Goal: Transaction & Acquisition: Book appointment/travel/reservation

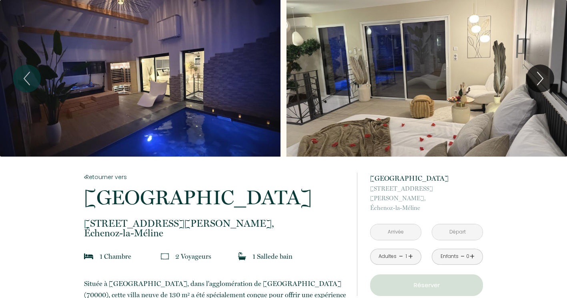
click at [390, 226] on input "text" at bounding box center [396, 232] width 50 height 16
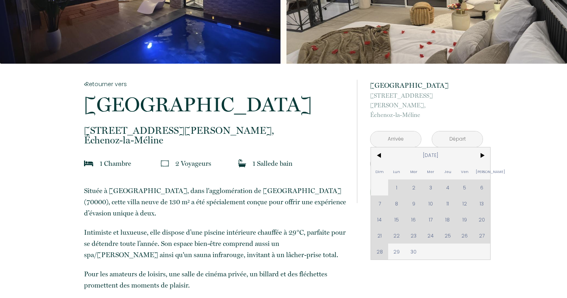
scroll to position [120, 0]
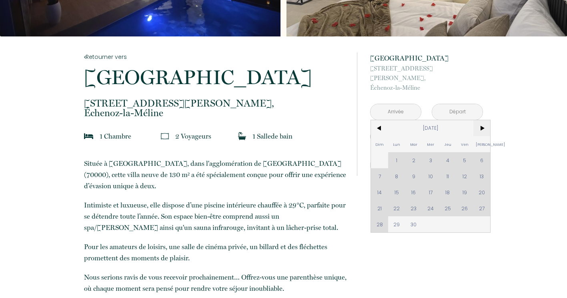
click at [484, 120] on span ">" at bounding box center [482, 128] width 17 height 16
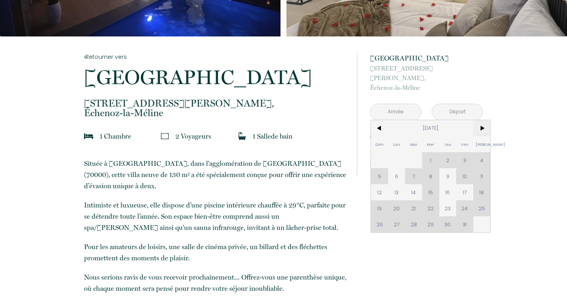
click at [484, 120] on span ">" at bounding box center [482, 128] width 17 height 16
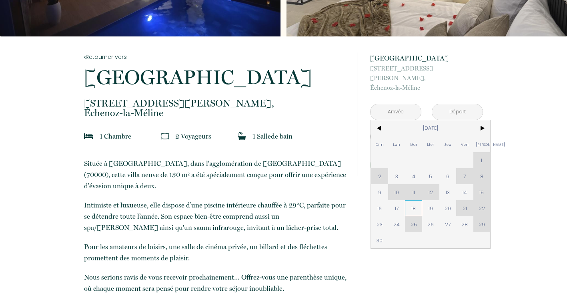
click at [415, 200] on span "18" at bounding box center [413, 208] width 17 height 16
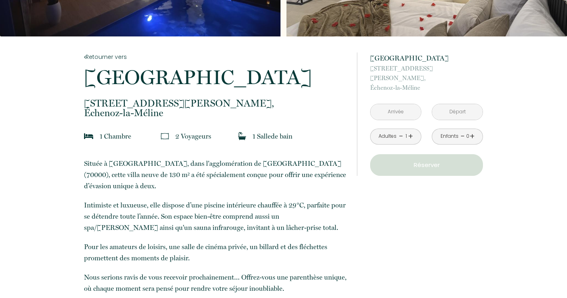
type input "[DATE]"
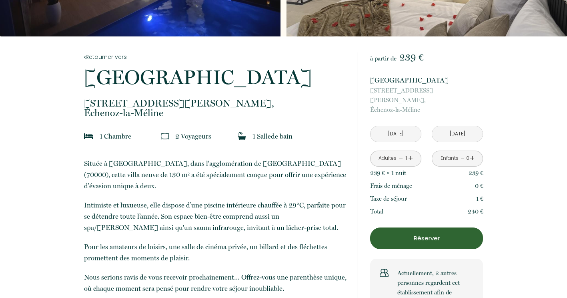
click at [456, 126] on input "[DATE]" at bounding box center [457, 134] width 50 height 16
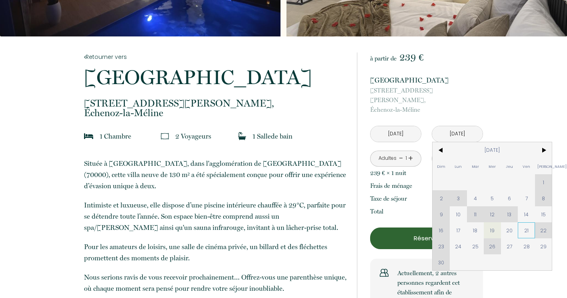
click at [528, 222] on span "21" at bounding box center [526, 230] width 17 height 16
type input "[DATE]"
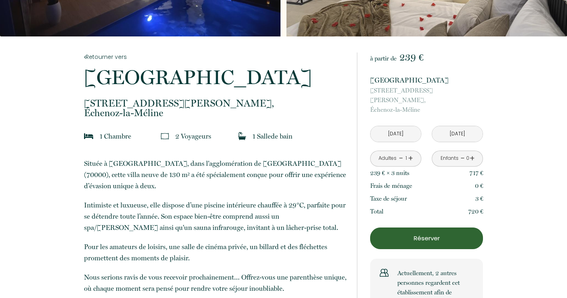
click at [392, 126] on input "[DATE]" at bounding box center [396, 134] width 50 height 16
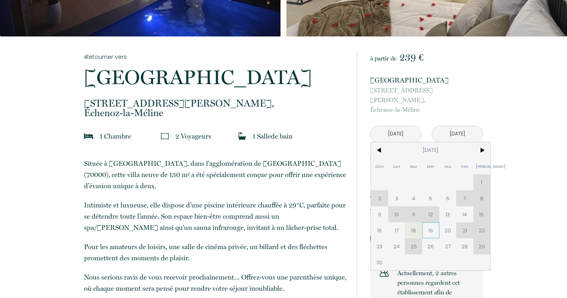
click at [432, 222] on span "19" at bounding box center [430, 230] width 17 height 16
type input "[DATE]"
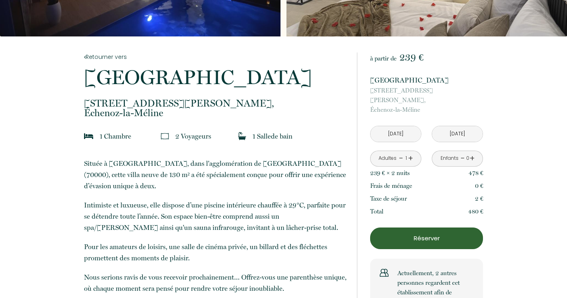
click at [450, 126] on input "[DATE]" at bounding box center [457, 134] width 50 height 16
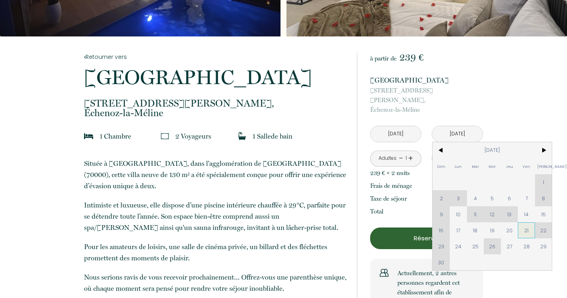
click at [524, 222] on span "21" at bounding box center [526, 230] width 17 height 16
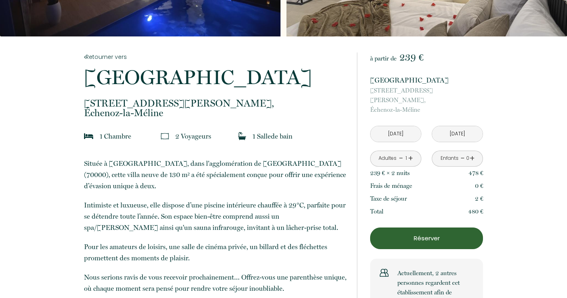
click at [410, 152] on link "+" at bounding box center [410, 158] width 5 height 12
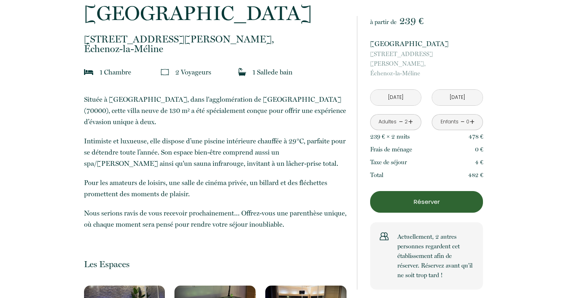
scroll to position [200, 0]
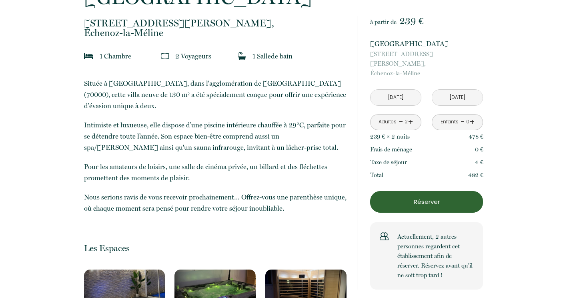
click at [423, 197] on p "Réserver" at bounding box center [426, 202] width 107 height 10
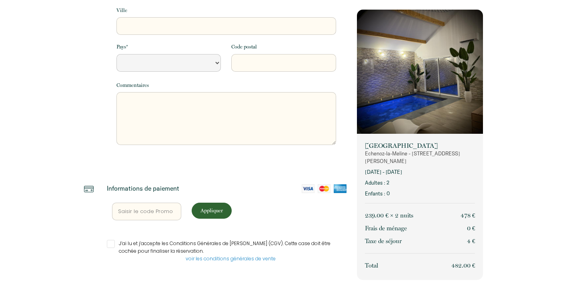
select select "Default select example"
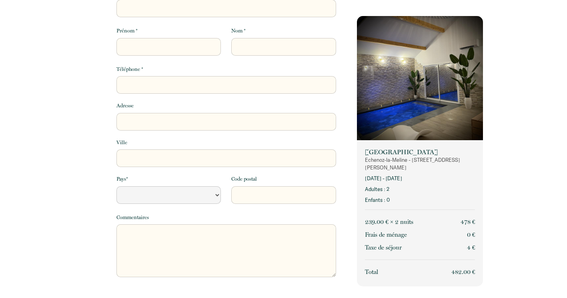
scroll to position [0, 0]
